Goal: Task Accomplishment & Management: Manage account settings

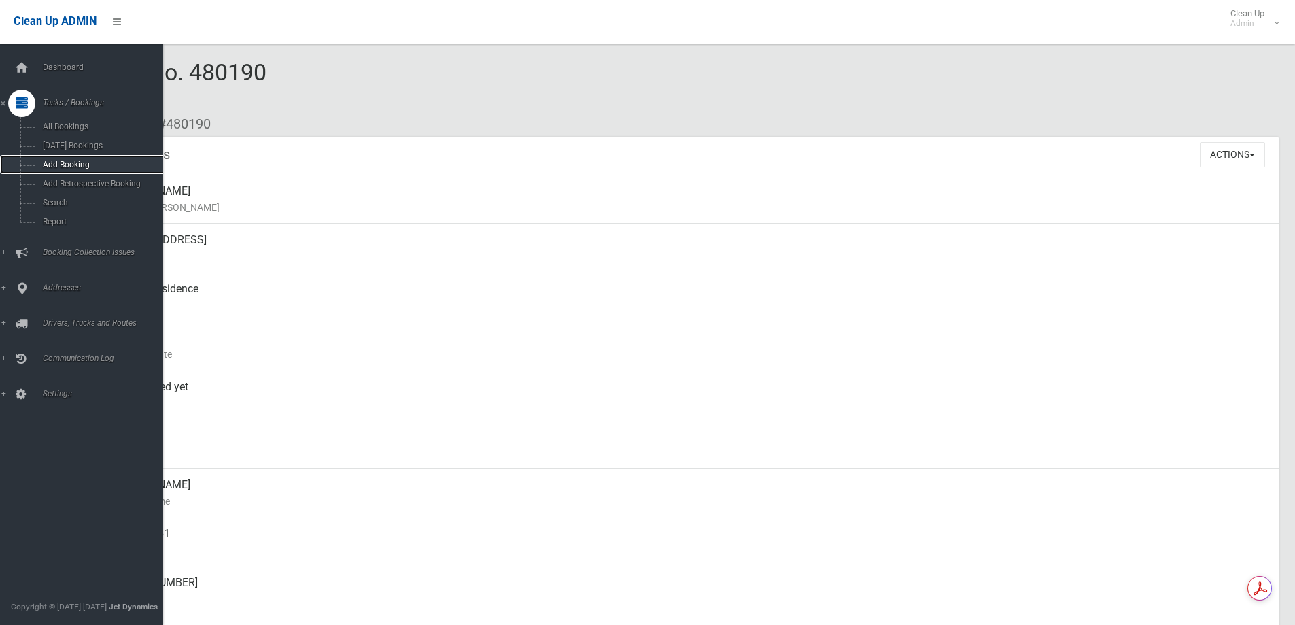
click at [46, 165] on span "Add Booking" at bounding box center [100, 165] width 123 height 10
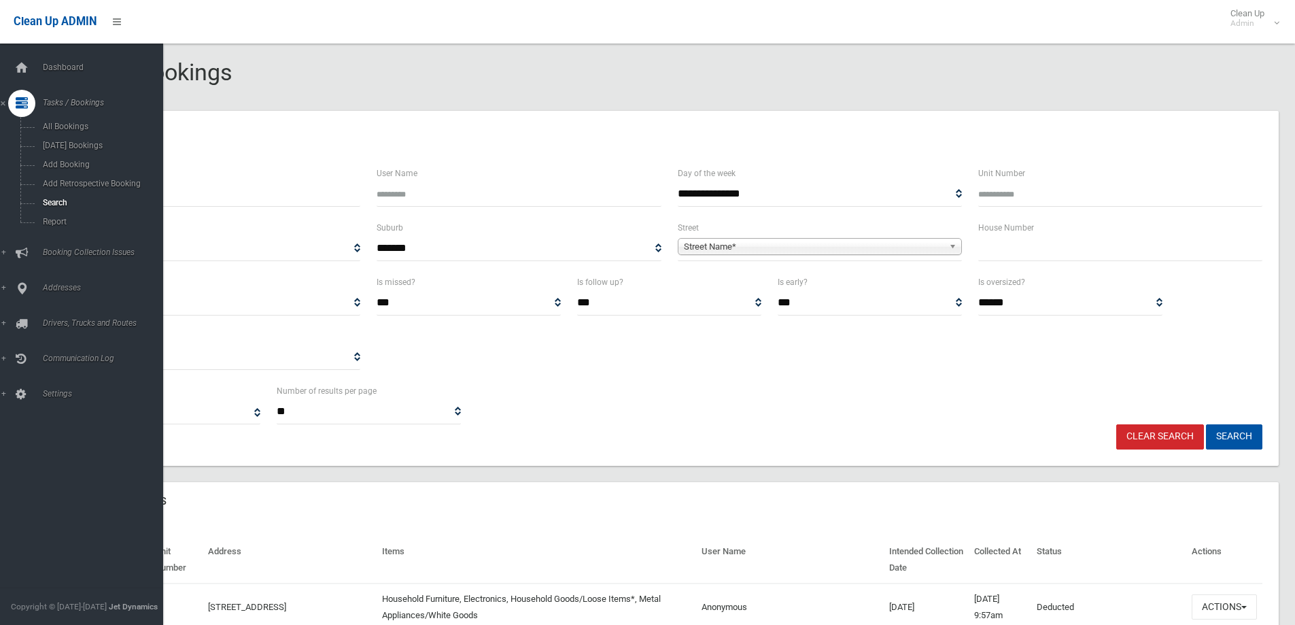
select select
click at [48, 194] on link "Search" at bounding box center [86, 202] width 173 height 19
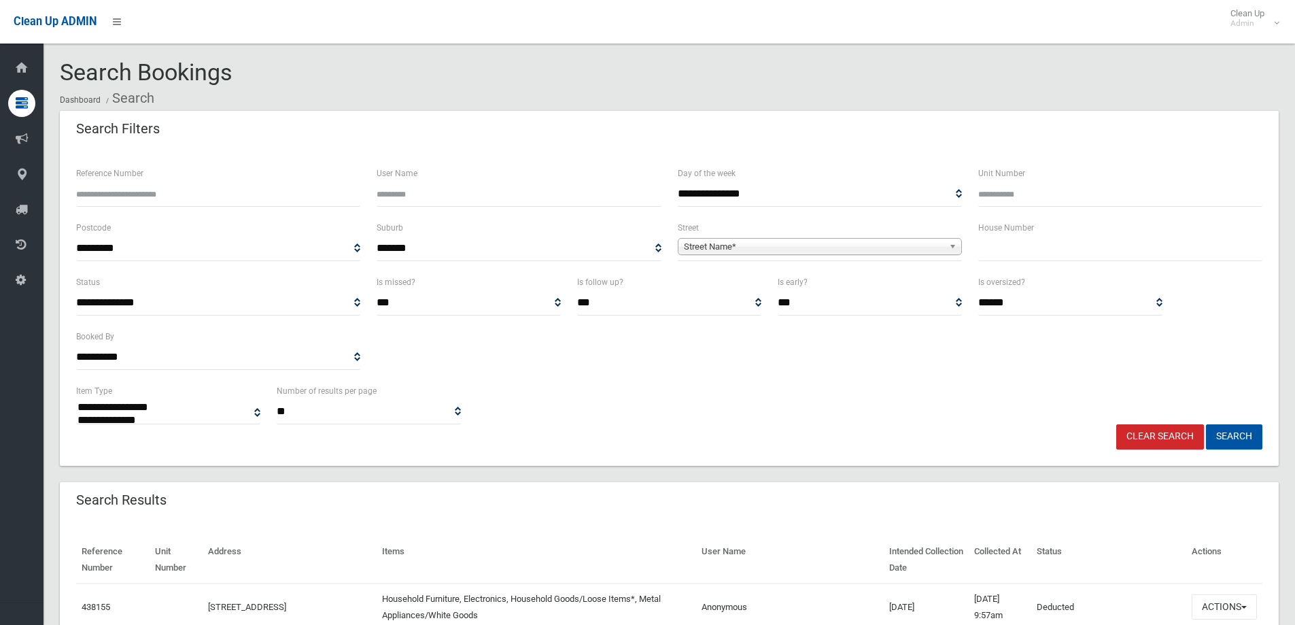
select select
click at [1025, 260] on input "text" at bounding box center [1120, 248] width 284 height 25
type input "***"
click at [768, 247] on span "Street Name*" at bounding box center [814, 247] width 260 height 16
type input "******"
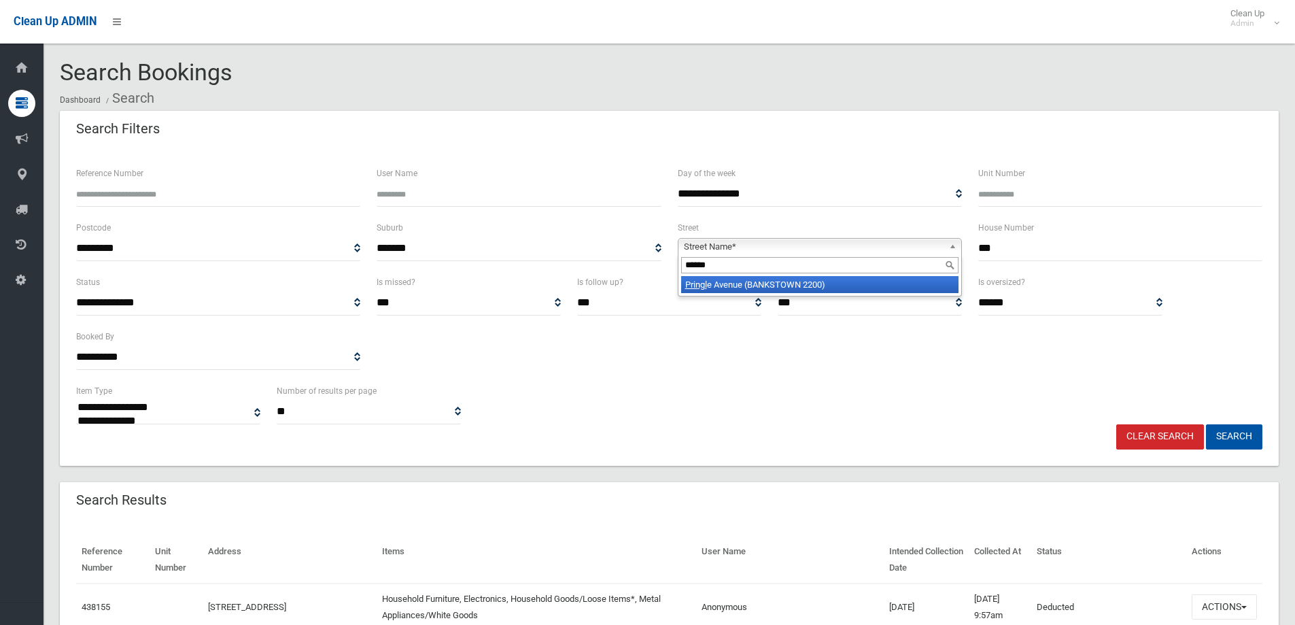
click at [770, 281] on li "Pringl e Avenue (BANKSTOWN 2200)" at bounding box center [819, 284] width 277 height 17
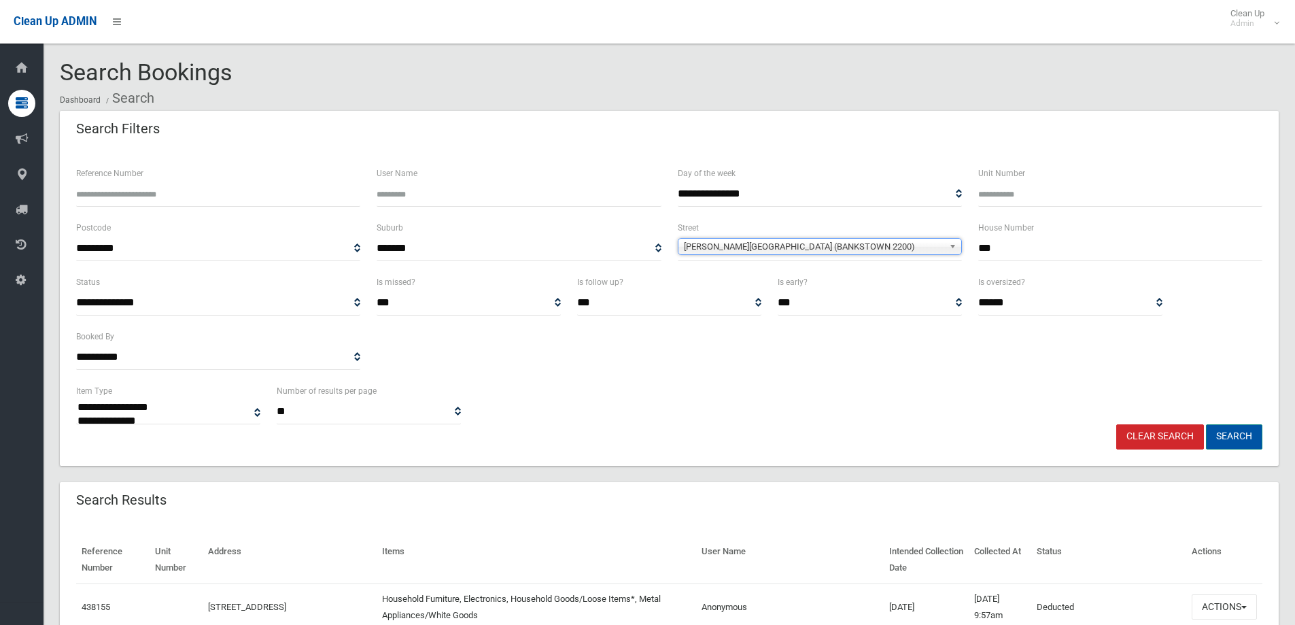
click at [1235, 441] on button "Search" at bounding box center [1234, 436] width 56 height 25
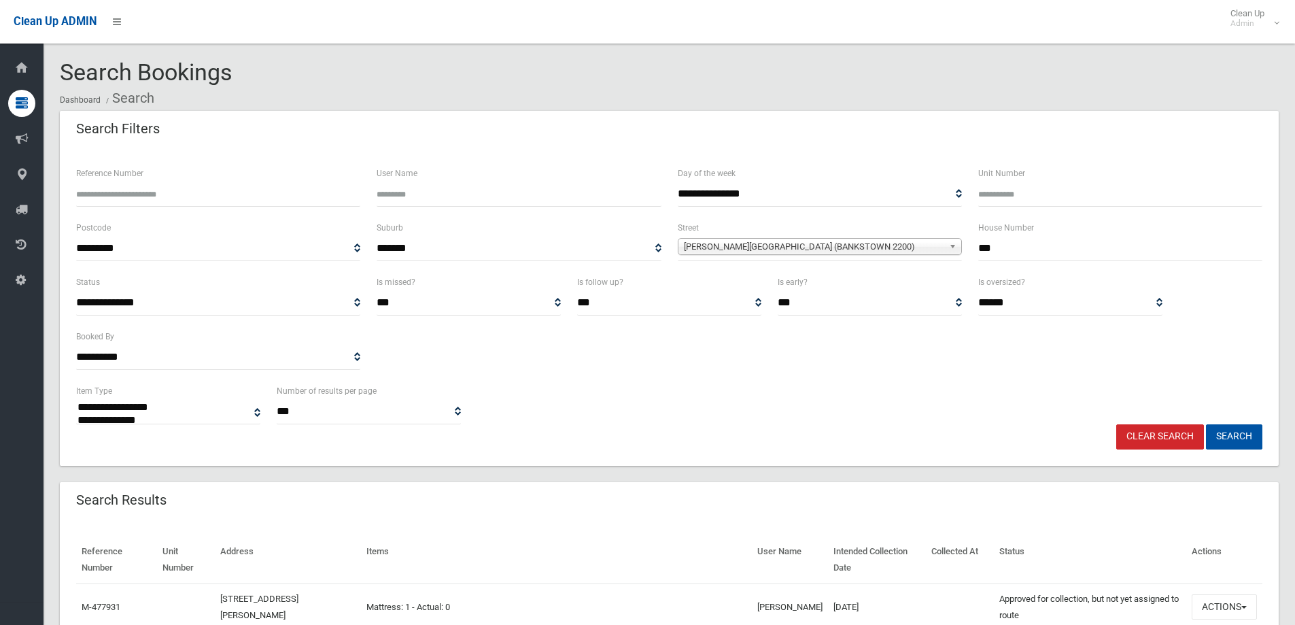
select select
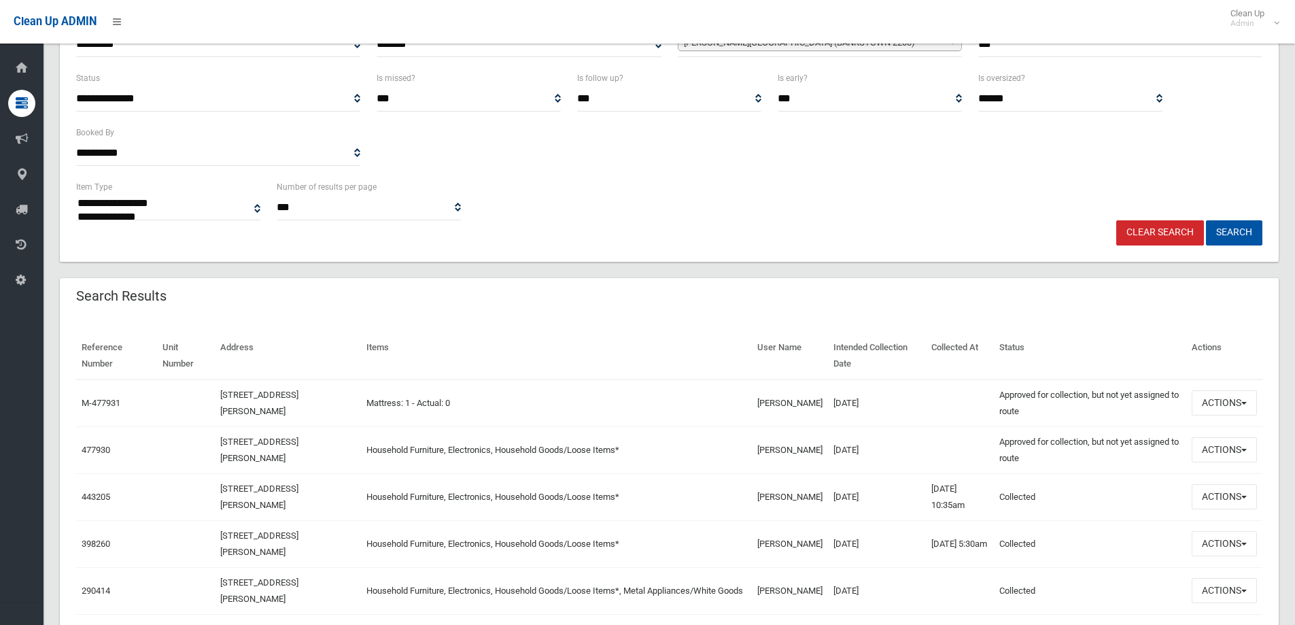
click at [704, 266] on div "**********" at bounding box center [669, 464] width 1219 height 1115
click at [1217, 440] on button "Actions" at bounding box center [1224, 449] width 65 height 25
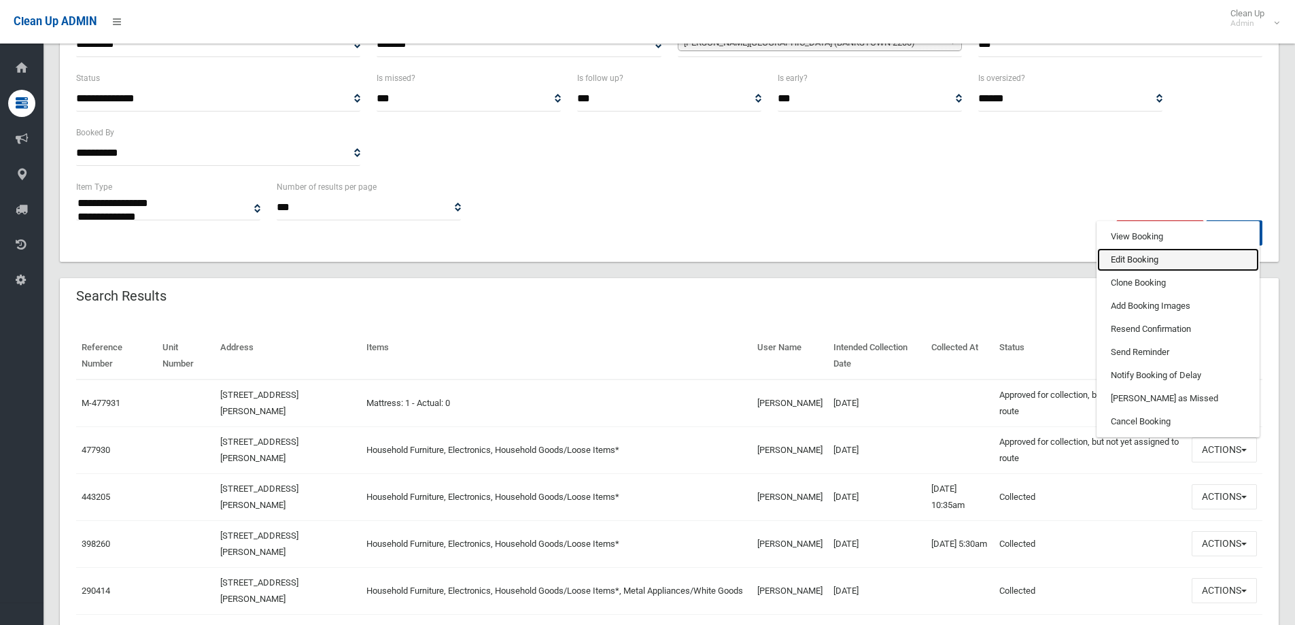
click at [1167, 266] on link "Edit Booking" at bounding box center [1178, 259] width 162 height 23
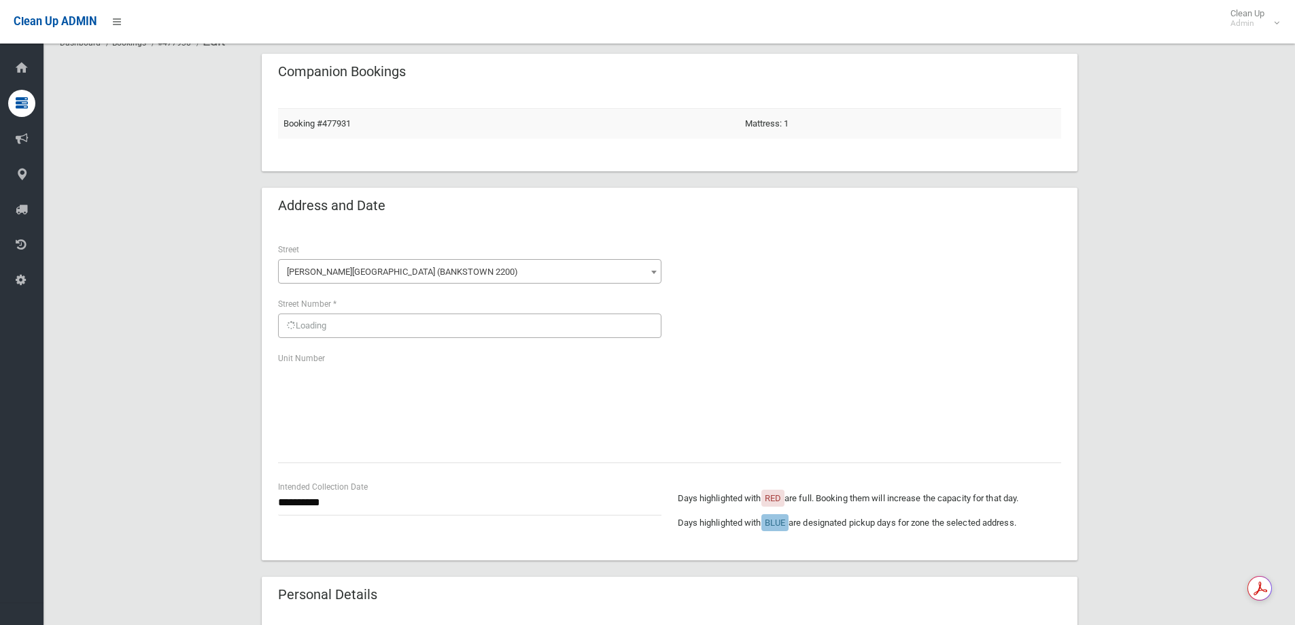
scroll to position [136, 0]
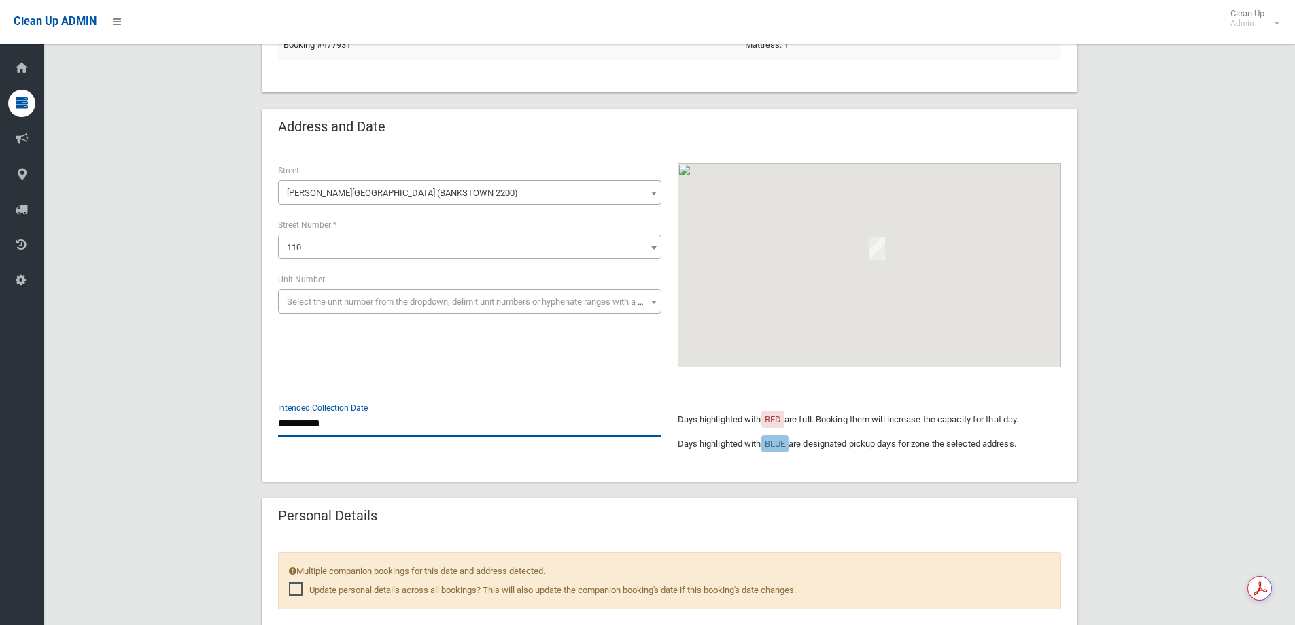
click at [423, 417] on input "**********" at bounding box center [469, 423] width 383 height 25
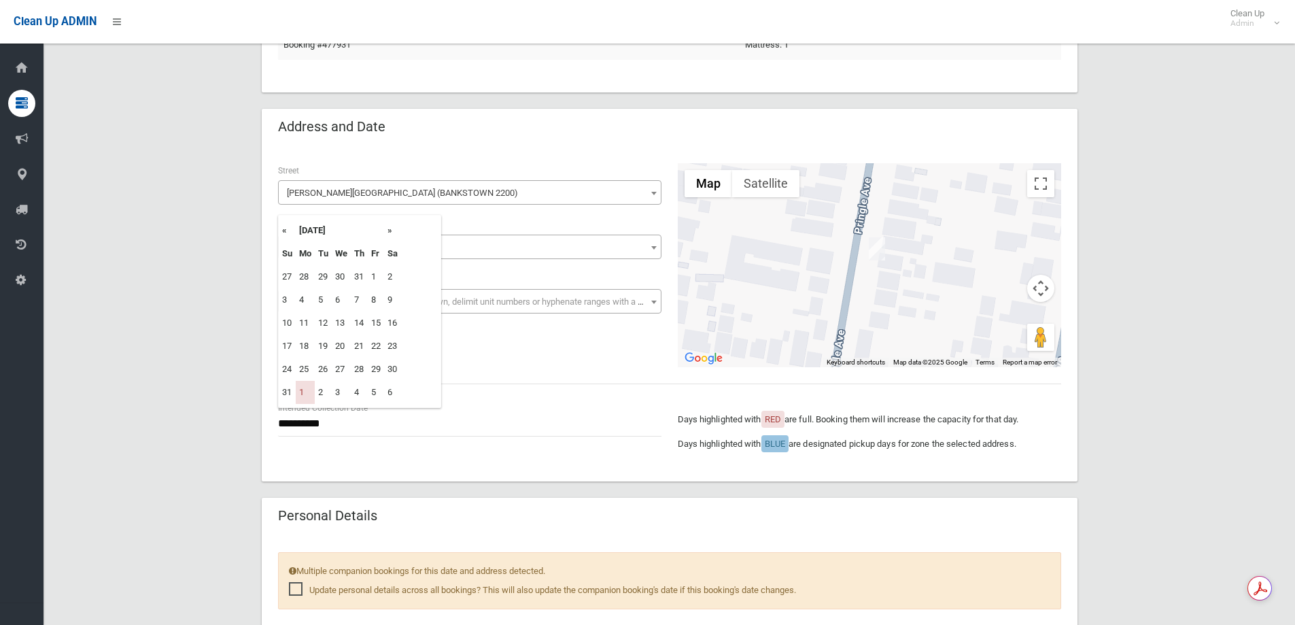
click at [392, 232] on th "»" at bounding box center [392, 230] width 17 height 23
click at [394, 232] on th "»" at bounding box center [392, 230] width 17 height 23
click at [285, 236] on th "«" at bounding box center [287, 230] width 17 height 23
click at [310, 349] on td "22" at bounding box center [305, 346] width 19 height 23
type input "**********"
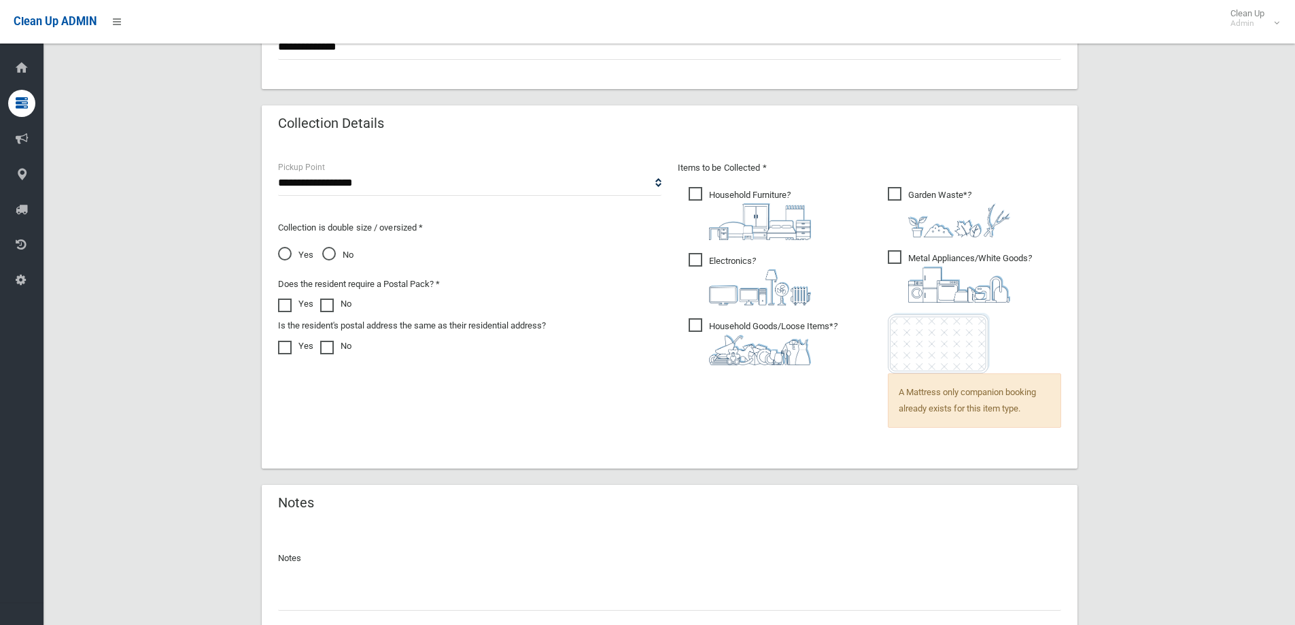
scroll to position [940, 0]
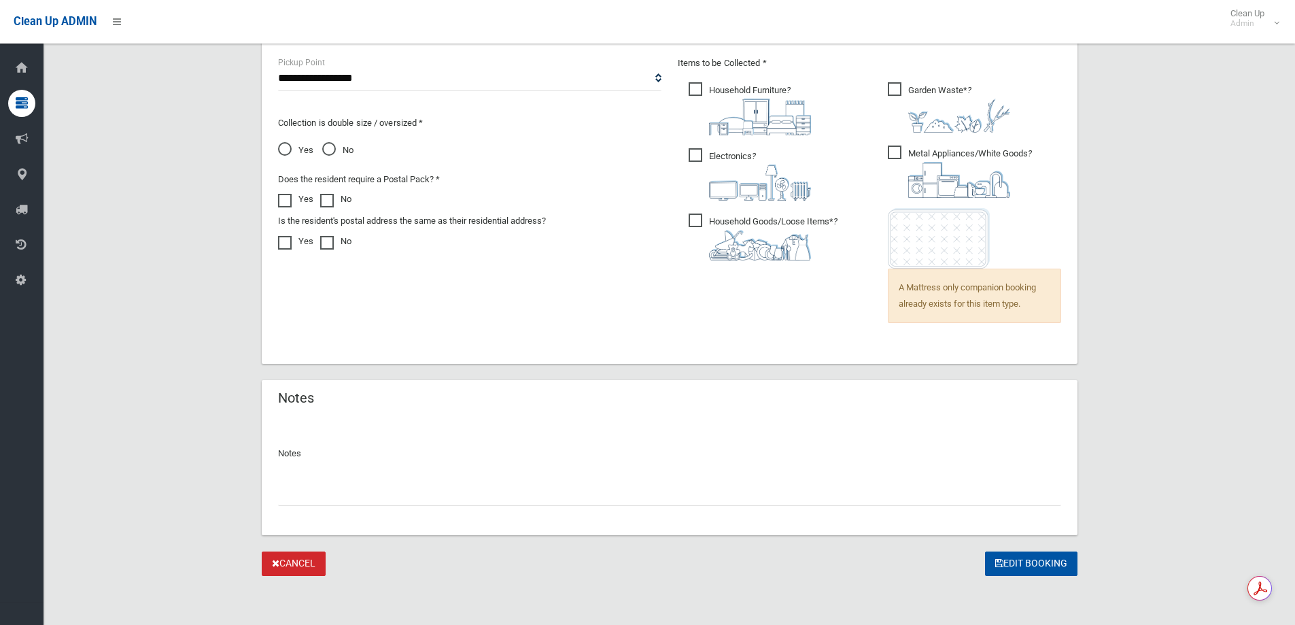
click at [375, 493] on div at bounding box center [669, 488] width 783 height 36
click at [375, 493] on input "text" at bounding box center [669, 493] width 783 height 25
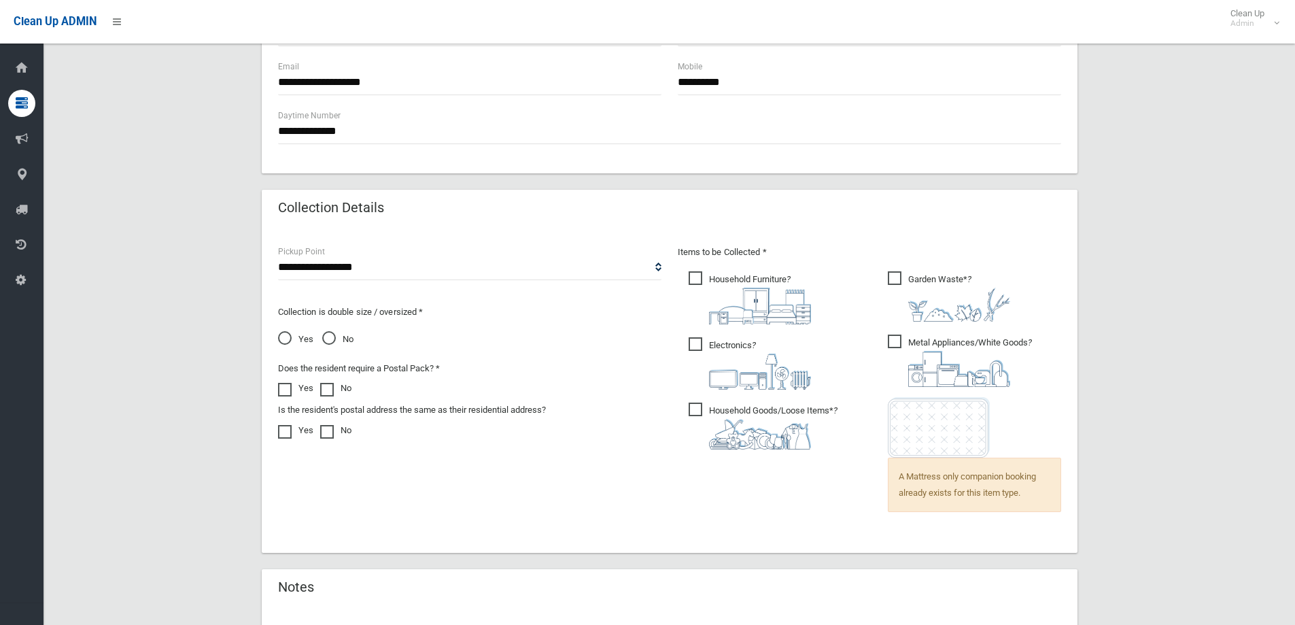
scroll to position [872, 0]
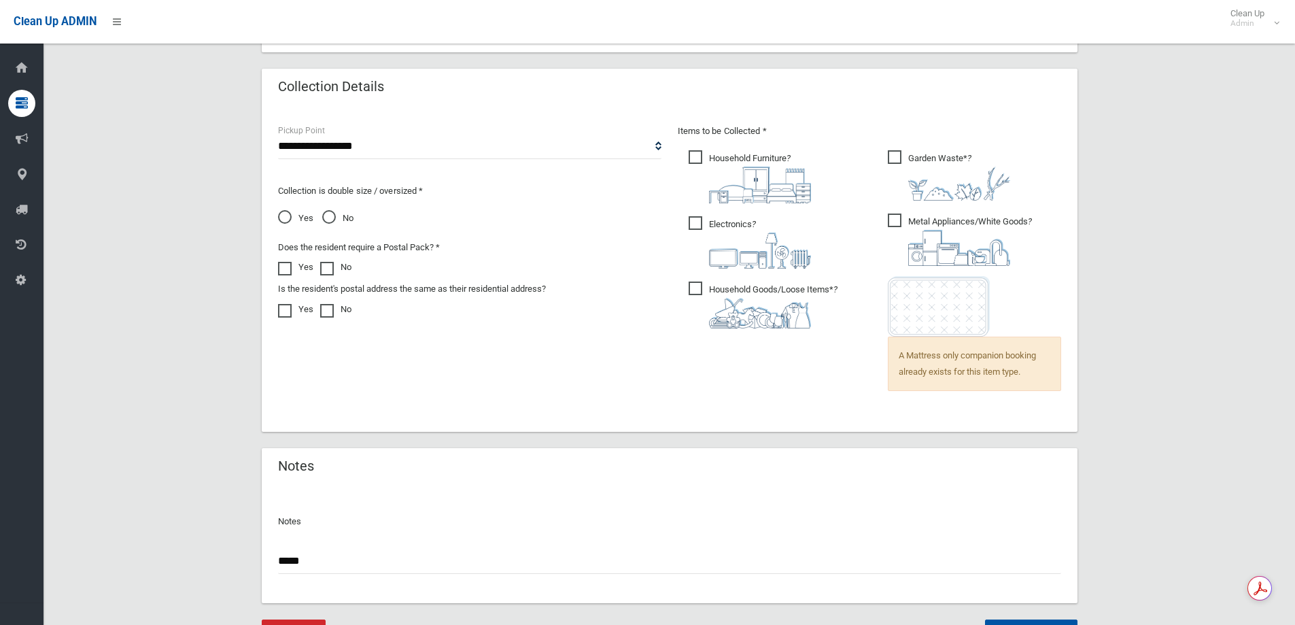
click at [326, 555] on input "****" at bounding box center [669, 561] width 783 height 25
click at [438, 558] on input "**********" at bounding box center [669, 561] width 783 height 25
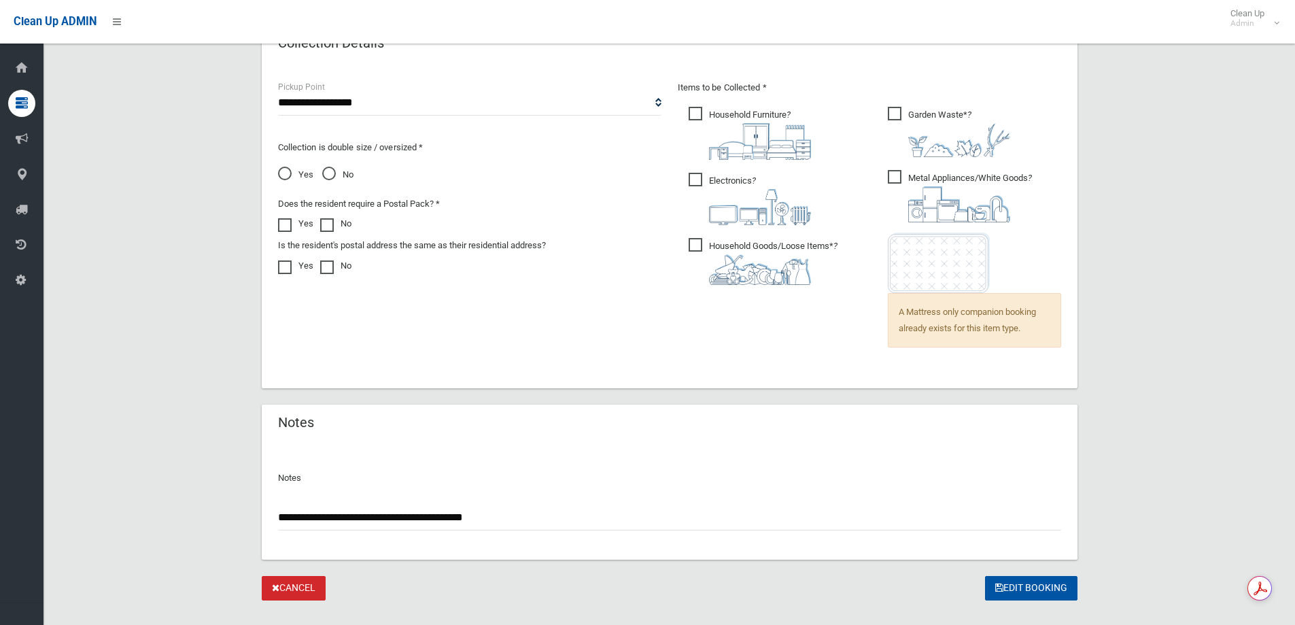
scroll to position [940, 0]
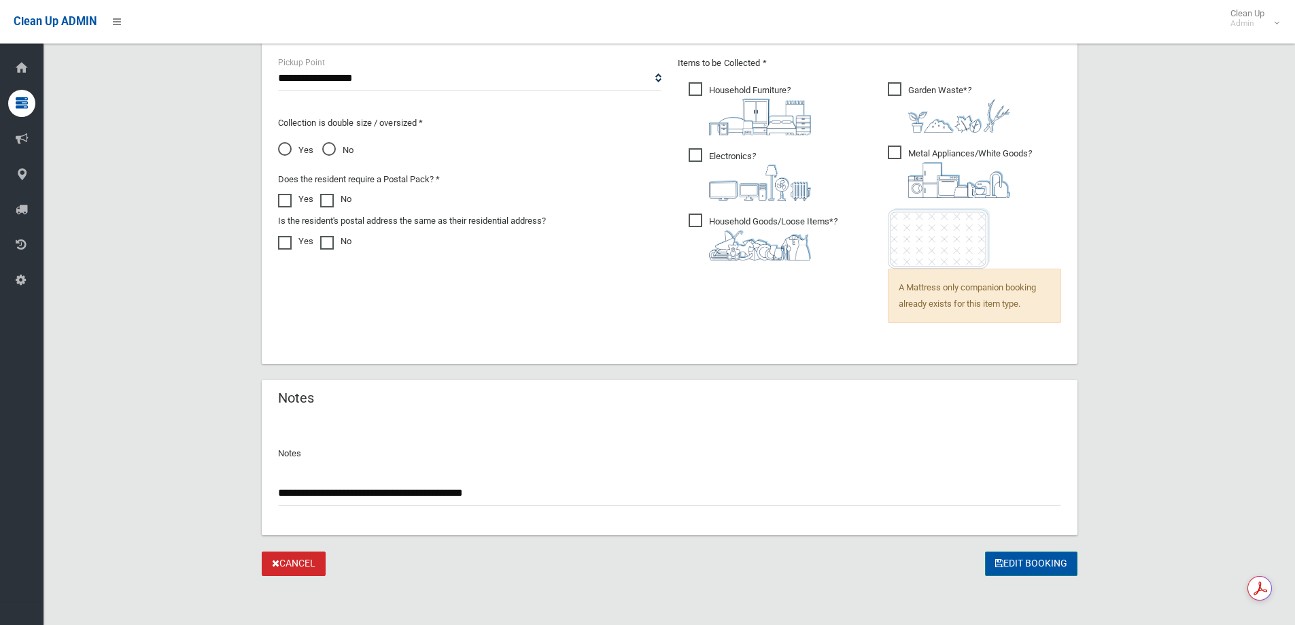
type input "**********"
click at [1013, 575] on button "Edit Booking" at bounding box center [1031, 563] width 92 height 25
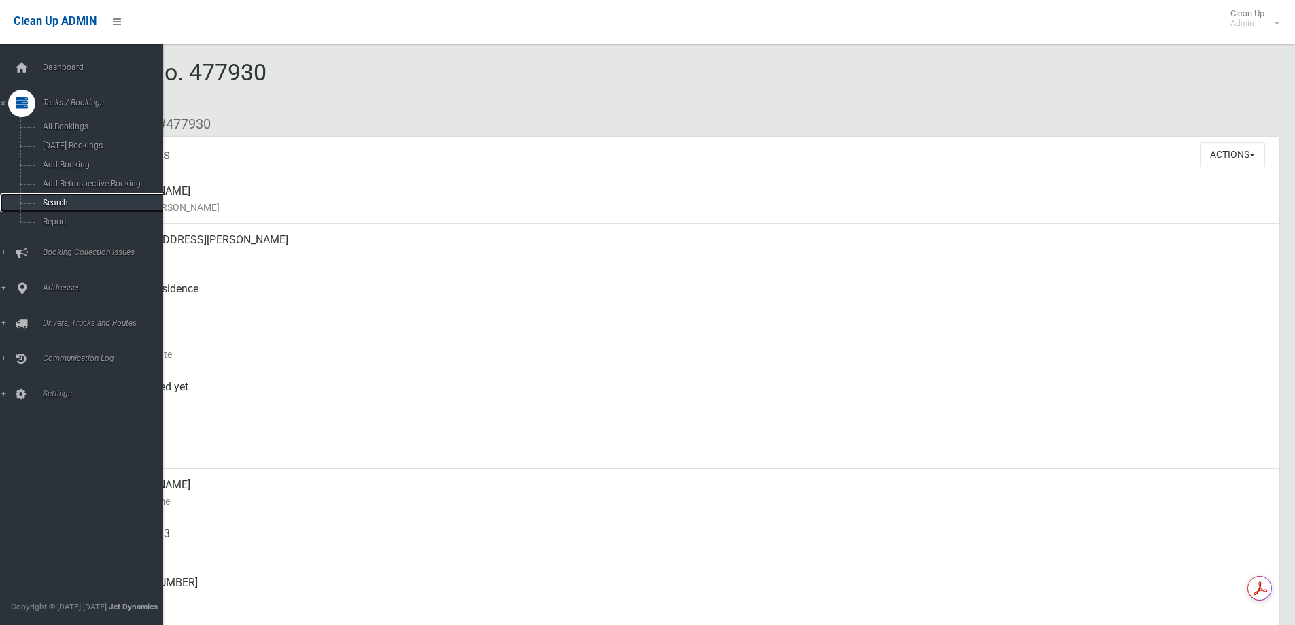
click at [75, 201] on span "Search" at bounding box center [100, 203] width 123 height 10
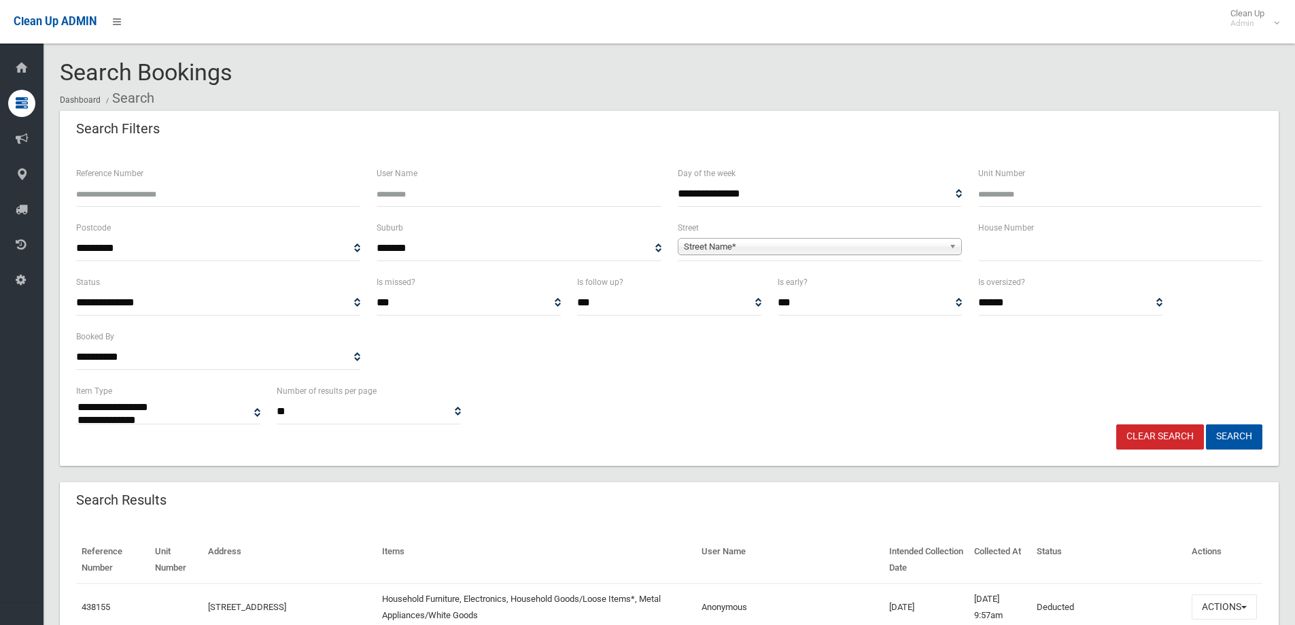
select select
click at [79, 200] on input "Reference Number" at bounding box center [218, 194] width 284 height 25
click at [186, 191] on input "Reference Number" at bounding box center [218, 194] width 284 height 25
type input "******"
click at [1239, 432] on button "Search" at bounding box center [1234, 436] width 56 height 25
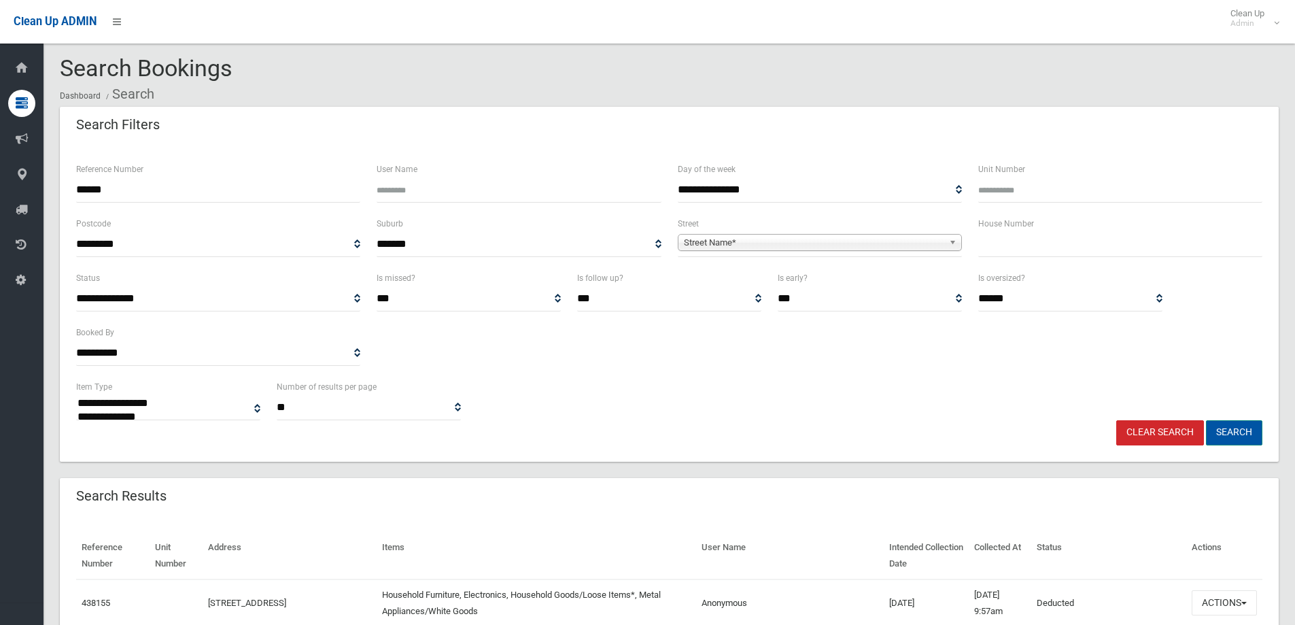
scroll to position [58, 0]
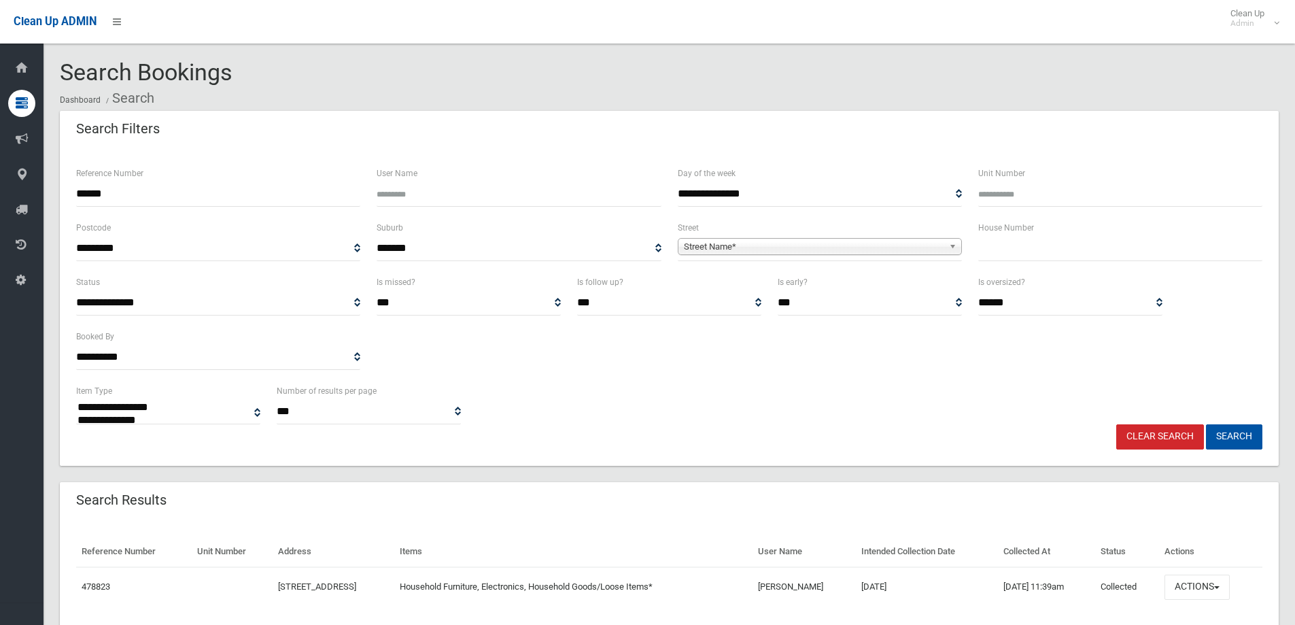
select select
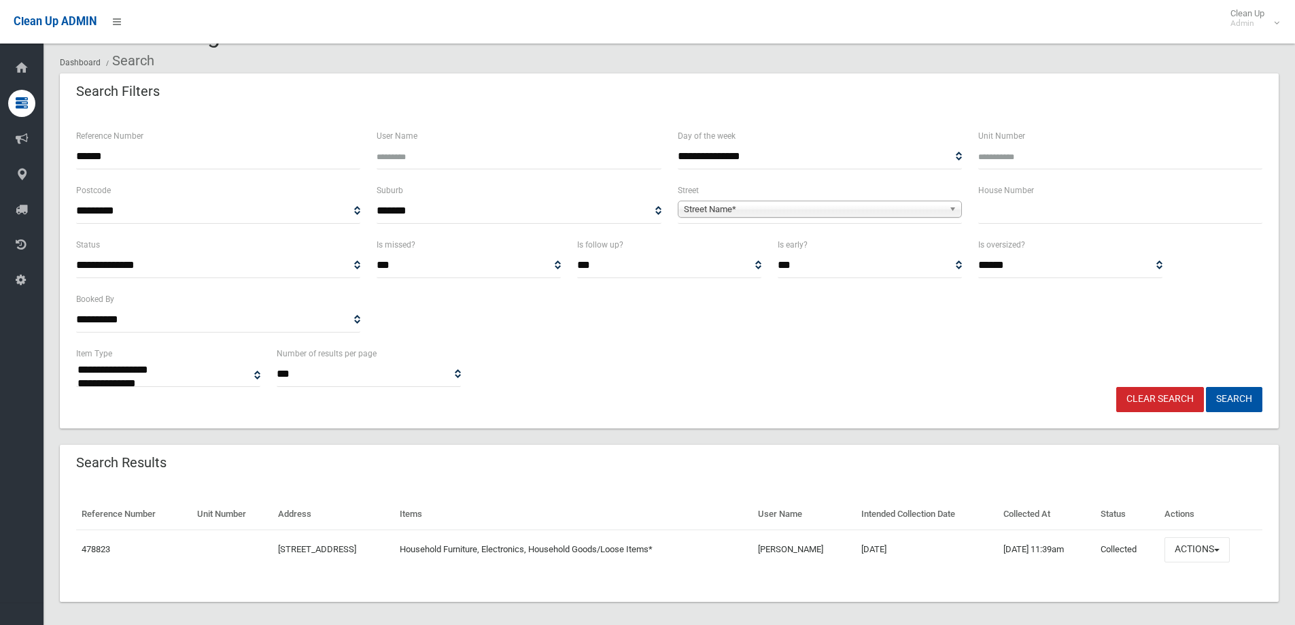
scroll to position [47, 0]
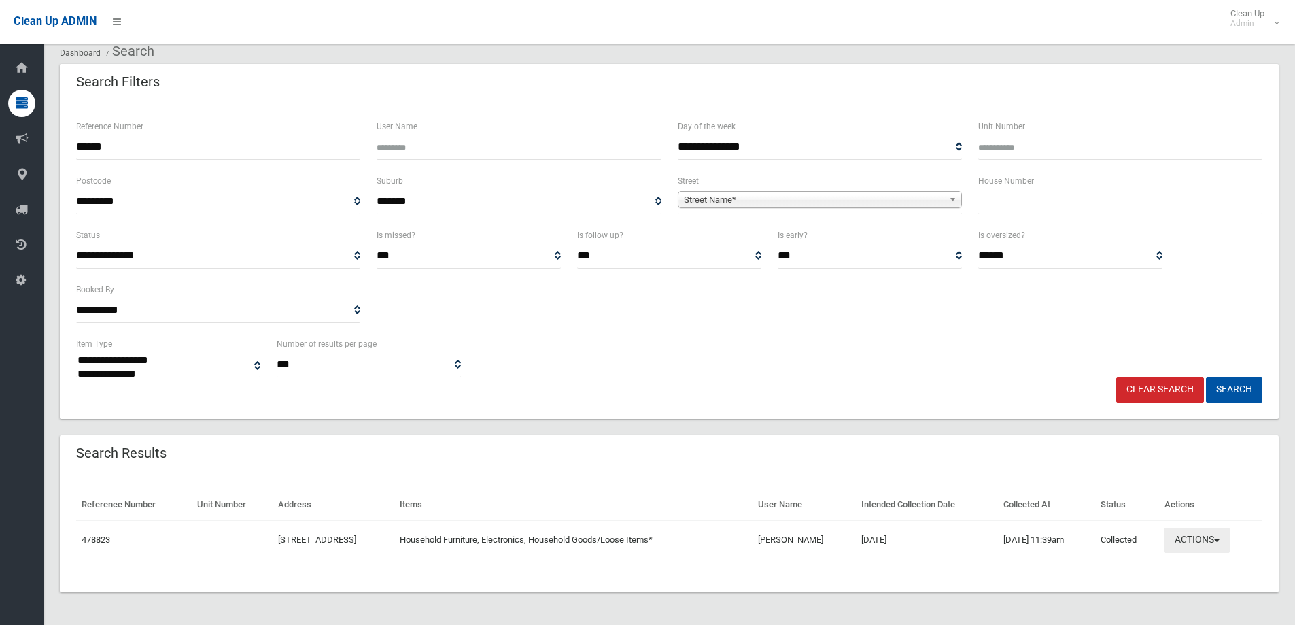
click at [1230, 536] on button "Actions" at bounding box center [1197, 540] width 65 height 25
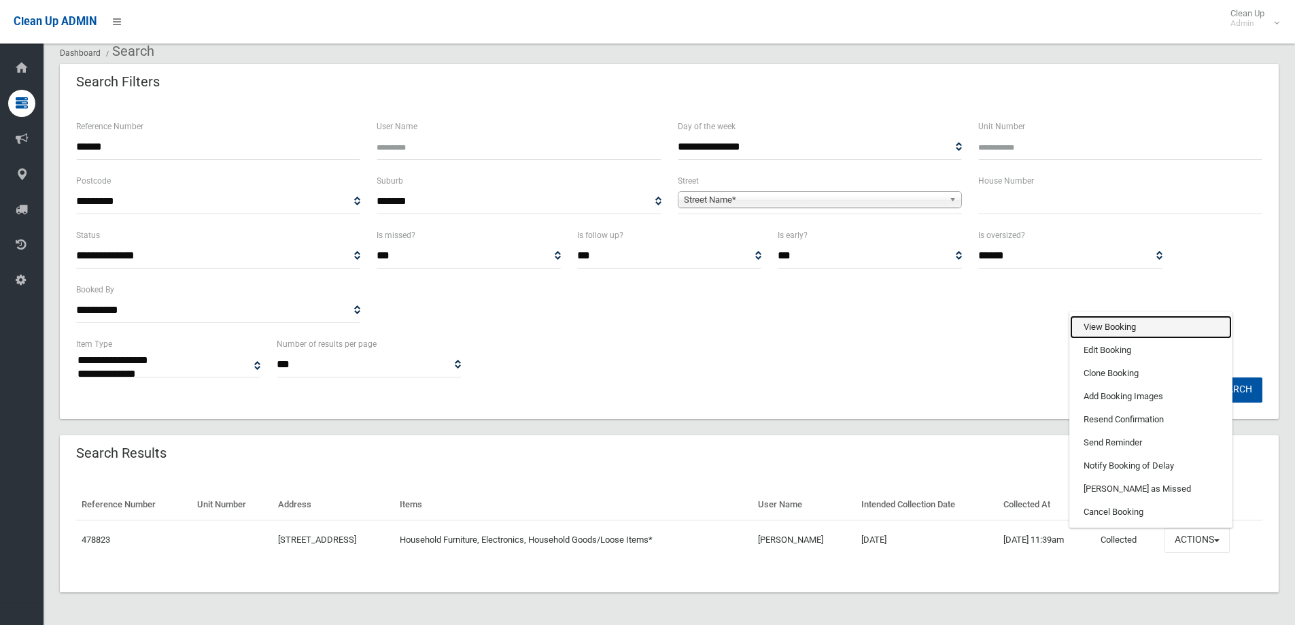
click at [1174, 330] on link "View Booking" at bounding box center [1151, 326] width 162 height 23
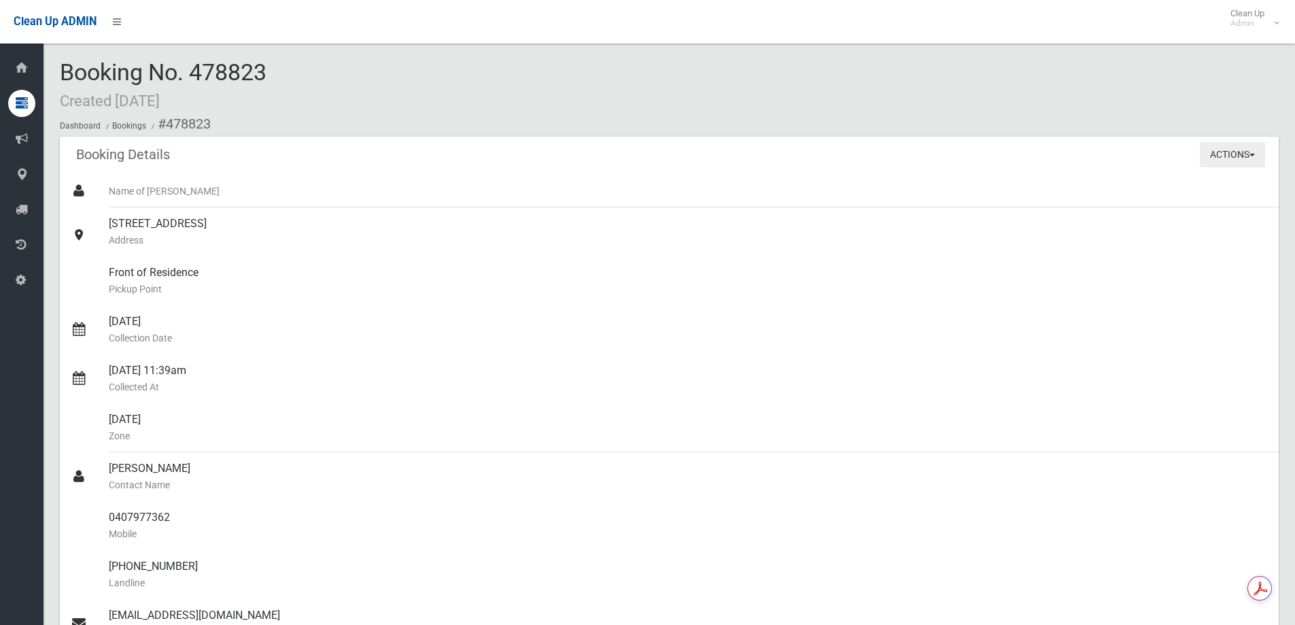
click at [1229, 147] on button "Actions" at bounding box center [1232, 154] width 65 height 25
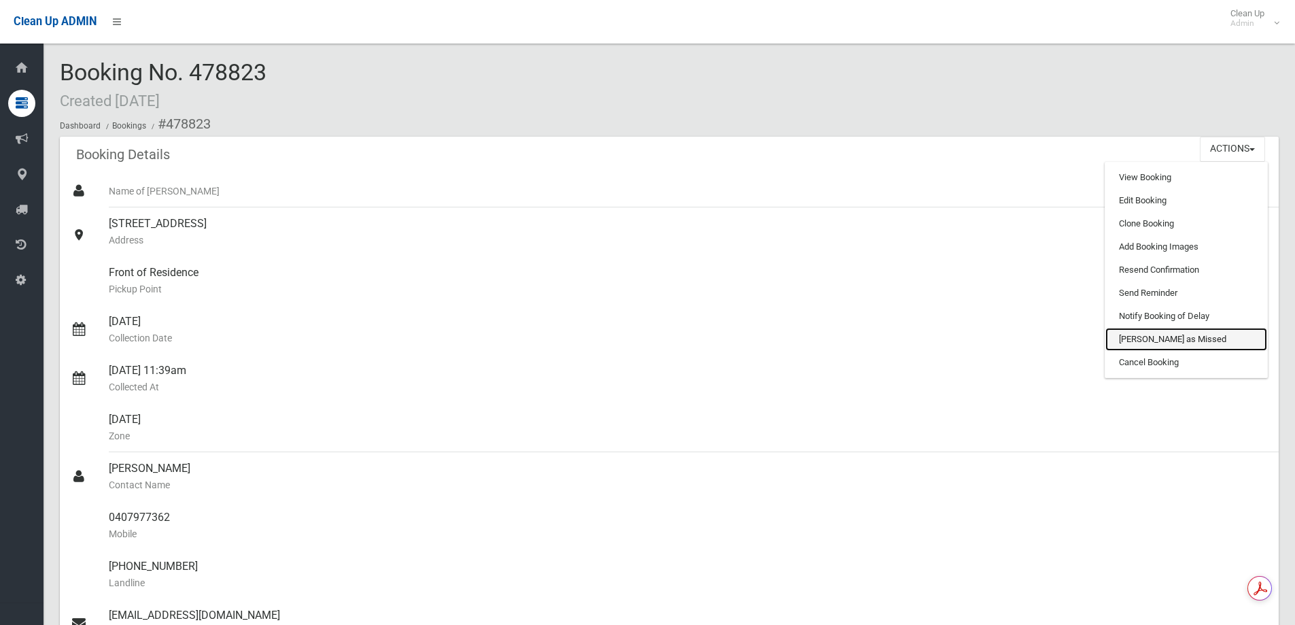
click at [1172, 337] on link "[PERSON_NAME] as Missed" at bounding box center [1187, 339] width 162 height 23
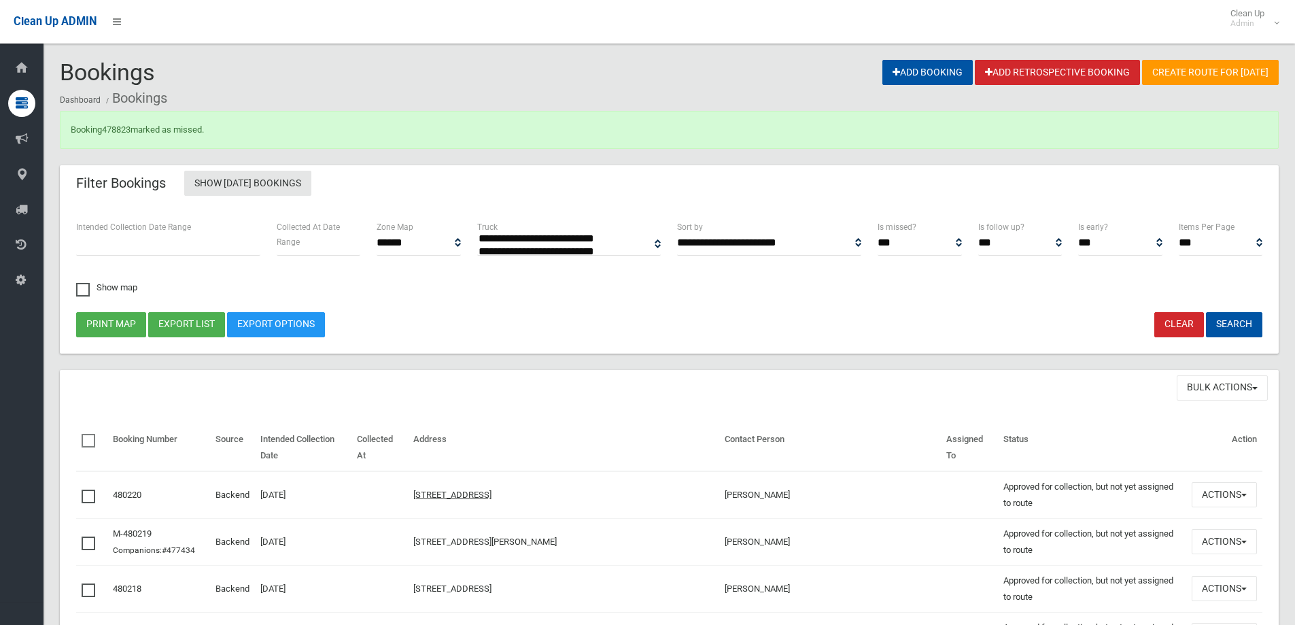
select select
click at [108, 126] on link "478823" at bounding box center [116, 129] width 29 height 10
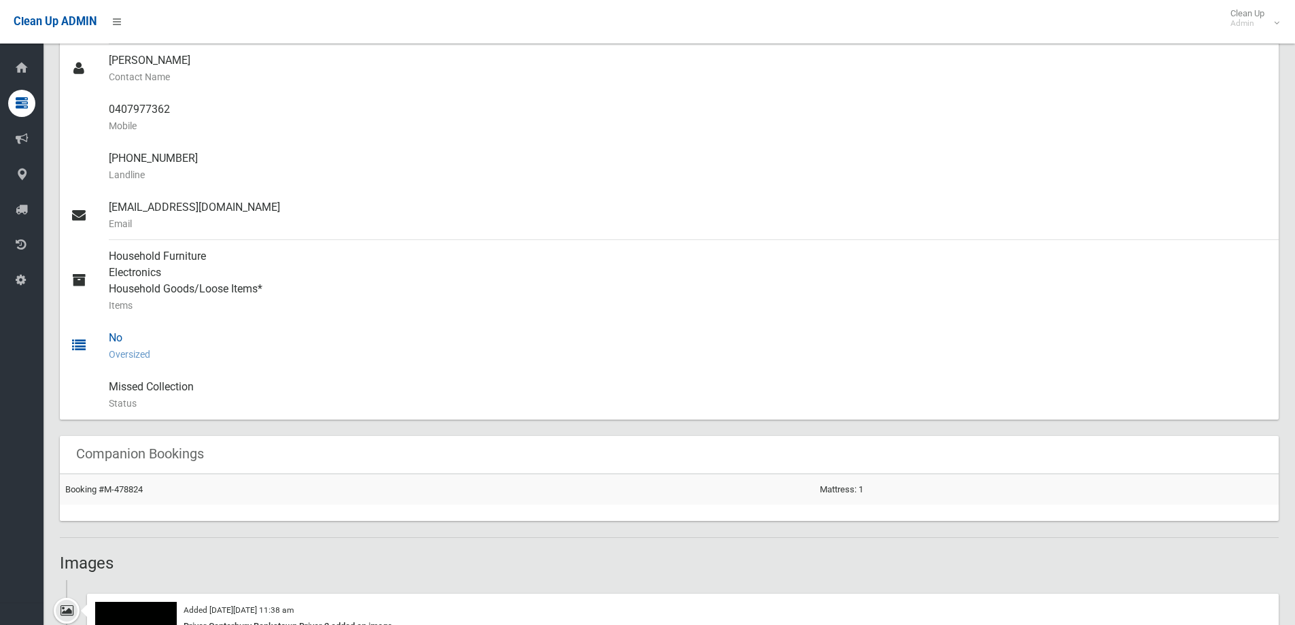
scroll to position [680, 0]
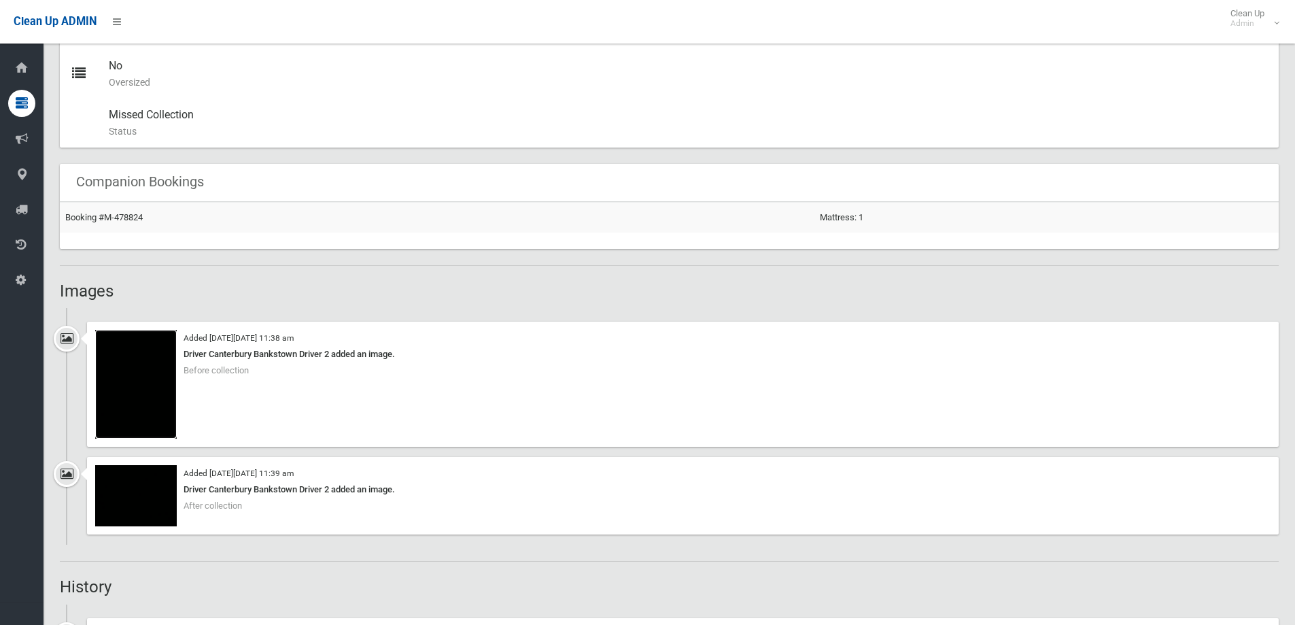
click at [166, 364] on img at bounding box center [136, 384] width 82 height 109
click at [165, 498] on img at bounding box center [136, 495] width 82 height 61
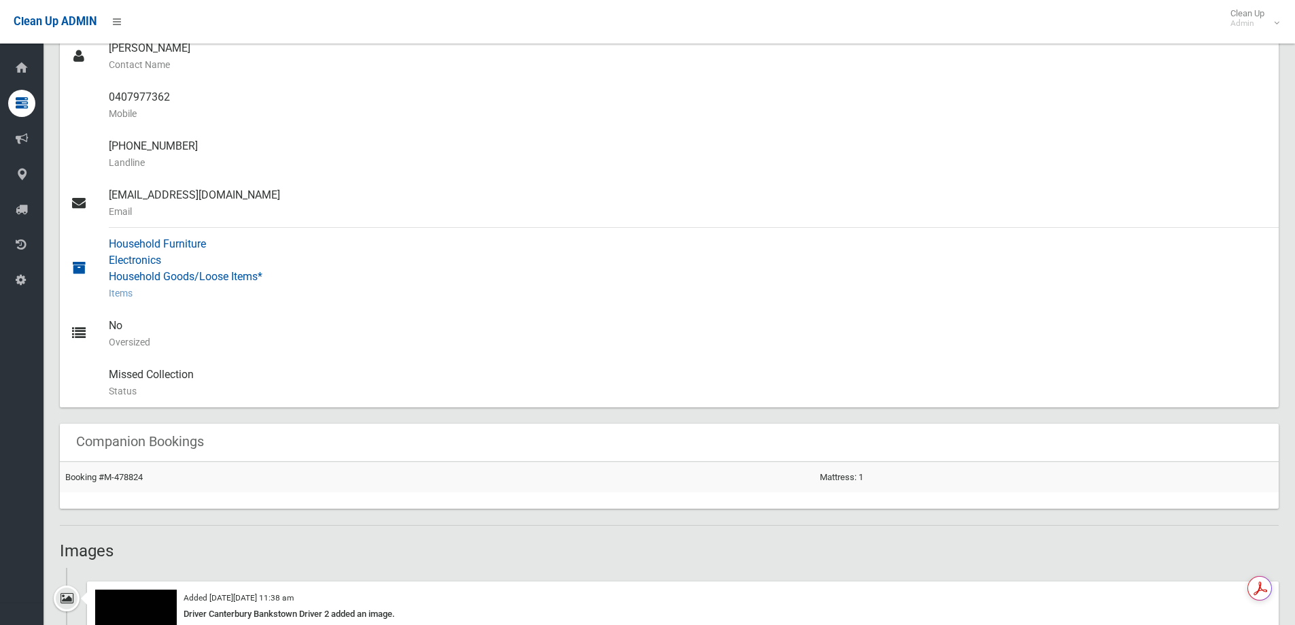
scroll to position [612, 0]
